Goal: Download file/media

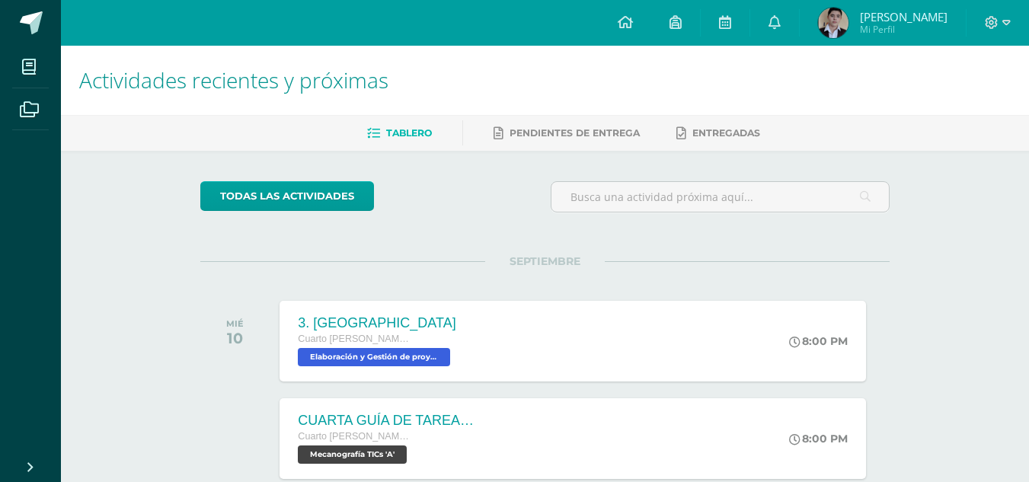
click at [649, 10] on link at bounding box center [625, 23] width 52 height 46
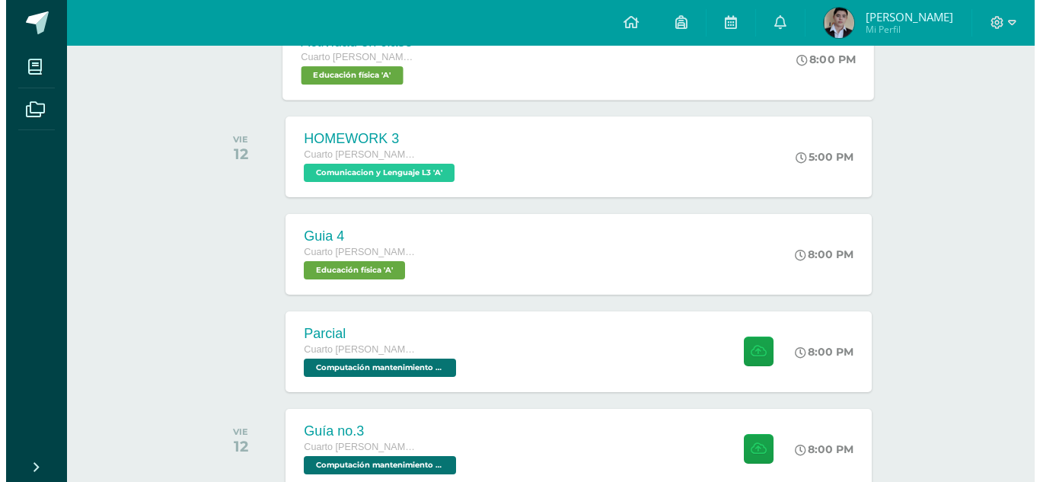
scroll to position [1062, 0]
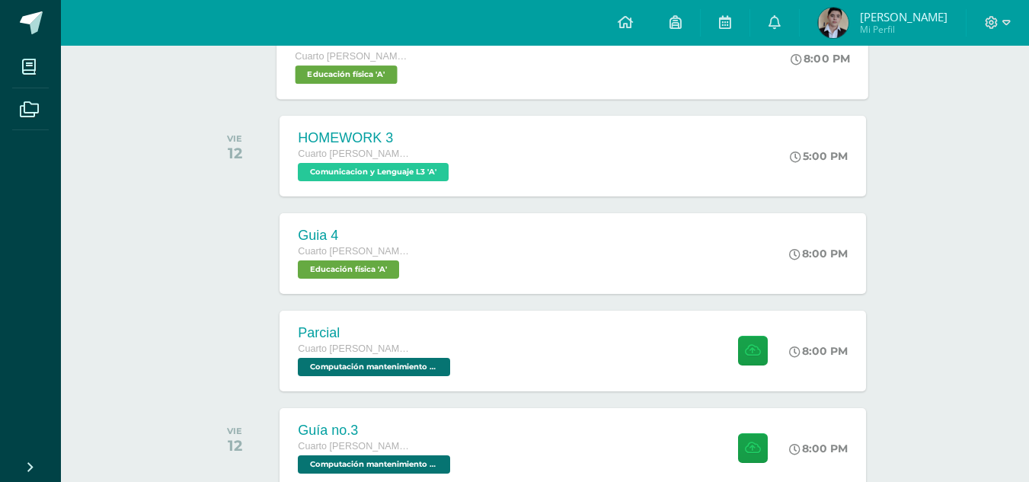
click at [565, 291] on div "Guia 4 Cuarto [PERSON_NAME]. CCLL en Diseño Gráfico Educación física 'A' 8:00 P…" at bounding box center [572, 253] width 586 height 81
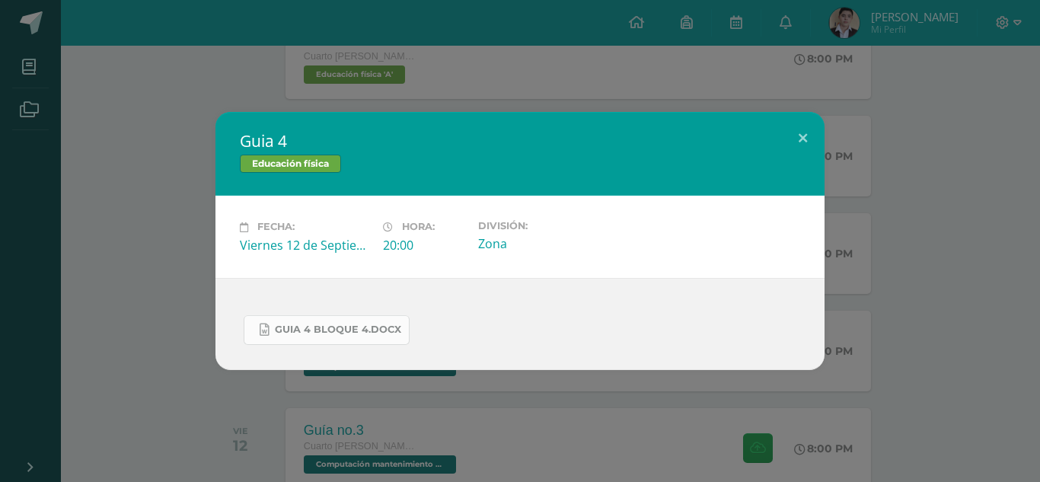
click at [306, 338] on link "guia 4 bloque 4.docx" at bounding box center [327, 330] width 166 height 30
